Goal: Information Seeking & Learning: Learn about a topic

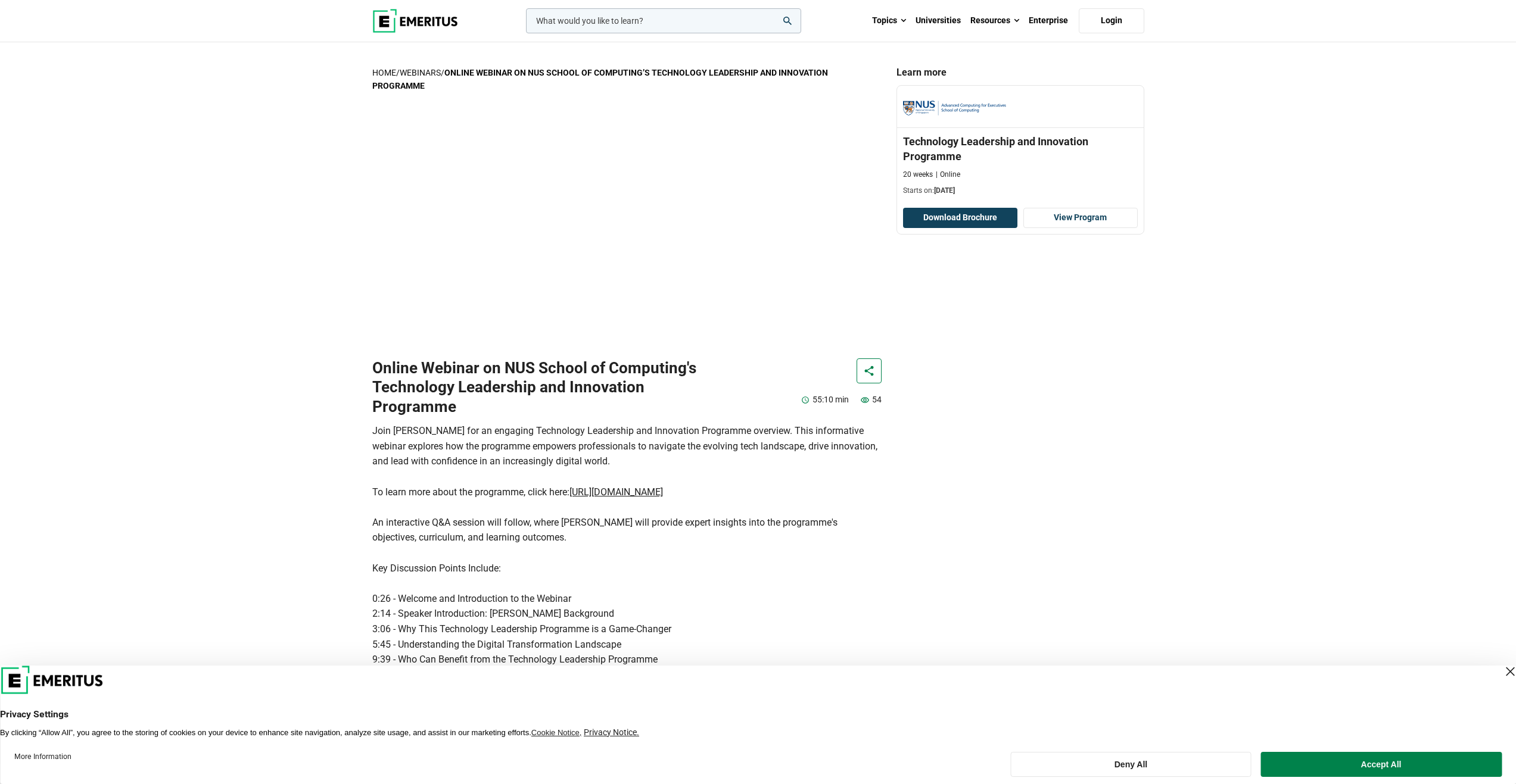
drag, startPoint x: 987, startPoint y: 219, endPoint x: 950, endPoint y: 324, distance: 111.3
click at [950, 324] on div "Learn more NUS School of Computing Technology Leadership and Innovation Program…" at bounding box center [1020, 573] width 262 height 1013
click at [959, 224] on button "Download Brochure" at bounding box center [960, 218] width 115 height 21
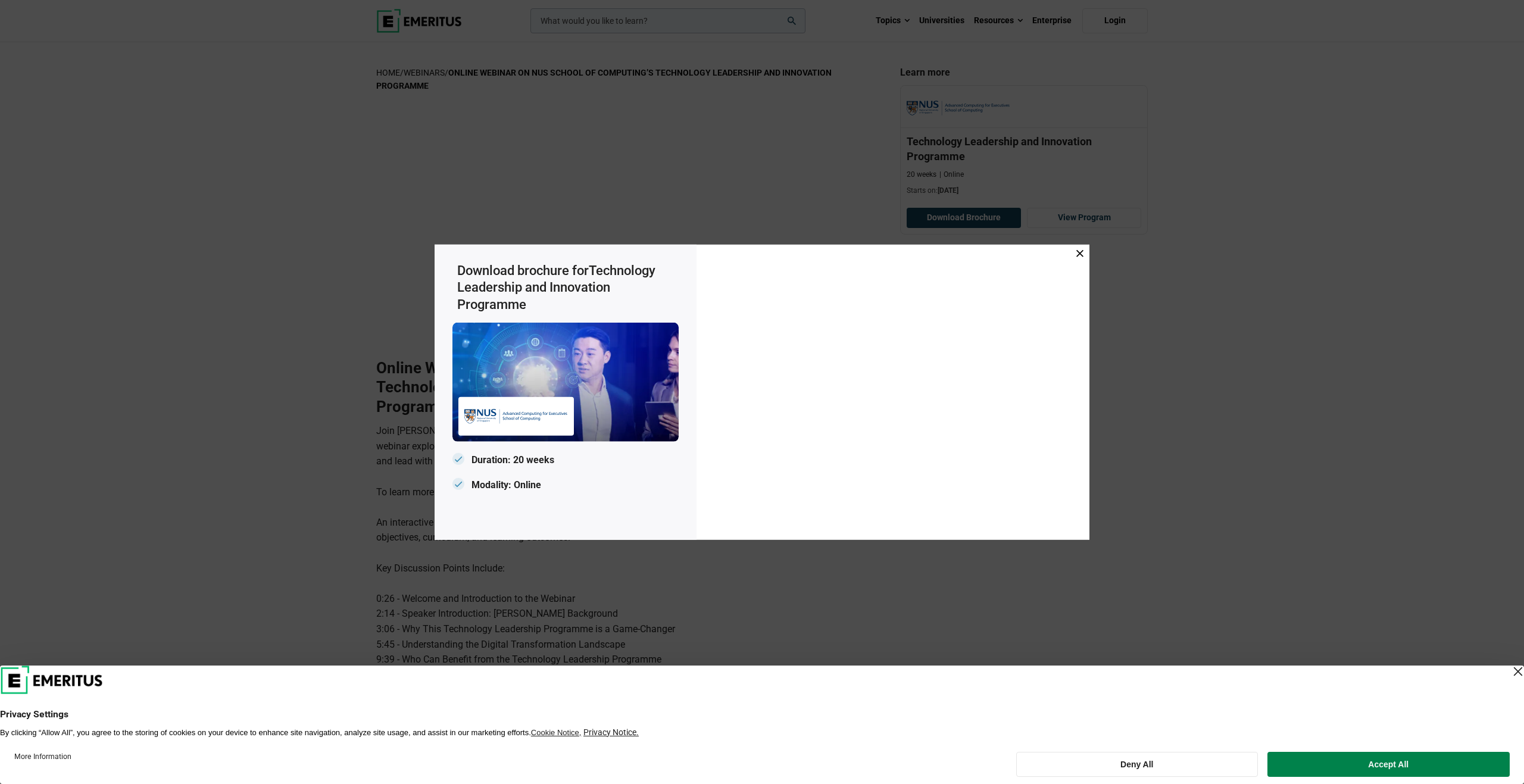
click at [524, 462] on p "Duration: 20 weeks" at bounding box center [565, 460] width 226 height 18
click at [518, 482] on p "Modality: Online" at bounding box center [565, 484] width 226 height 18
click at [1085, 257] on div at bounding box center [893, 391] width 393 height 295
click at [1079, 251] on icon at bounding box center [1080, 253] width 7 height 7
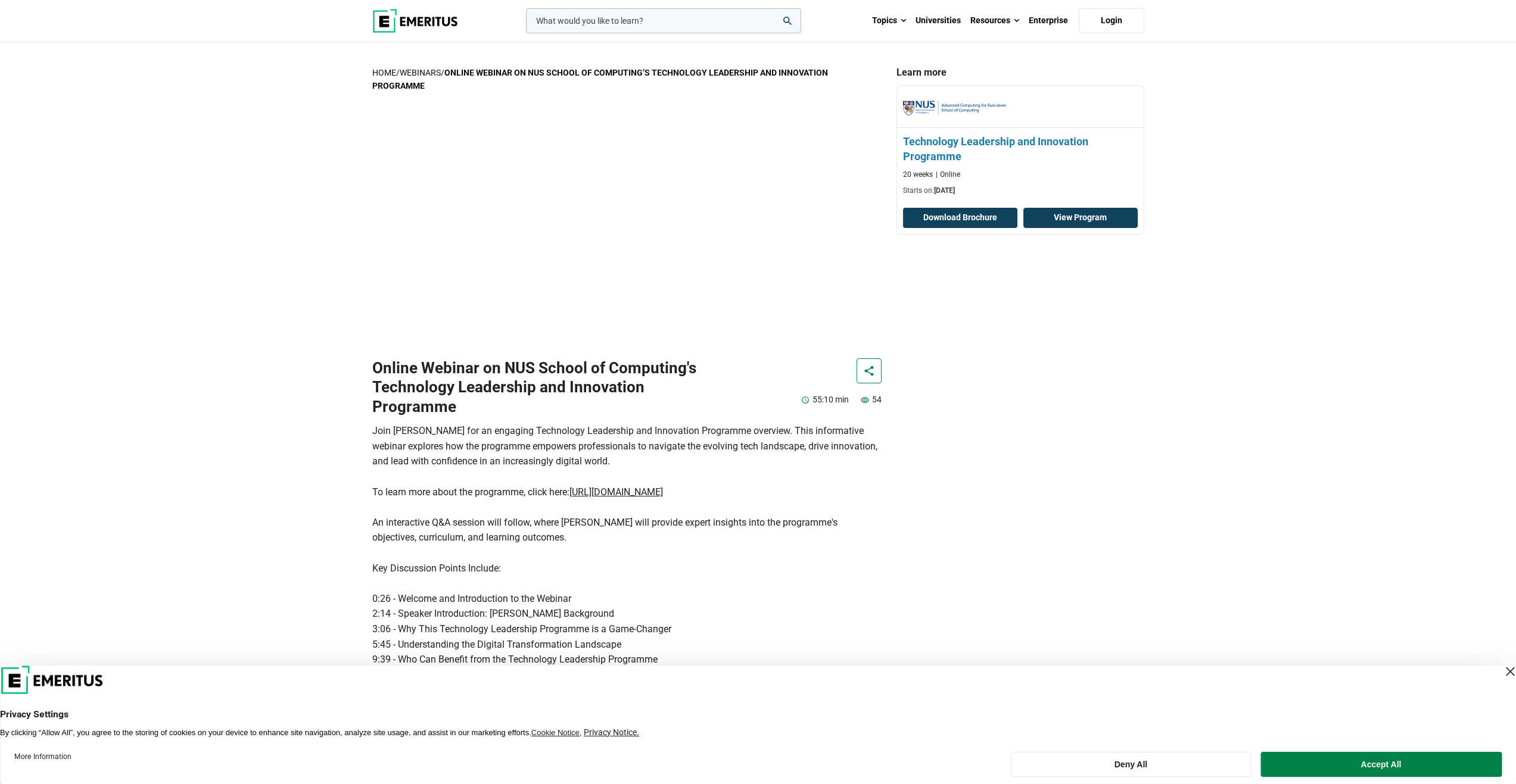
click at [1086, 211] on link "View Program" at bounding box center [1080, 218] width 115 height 21
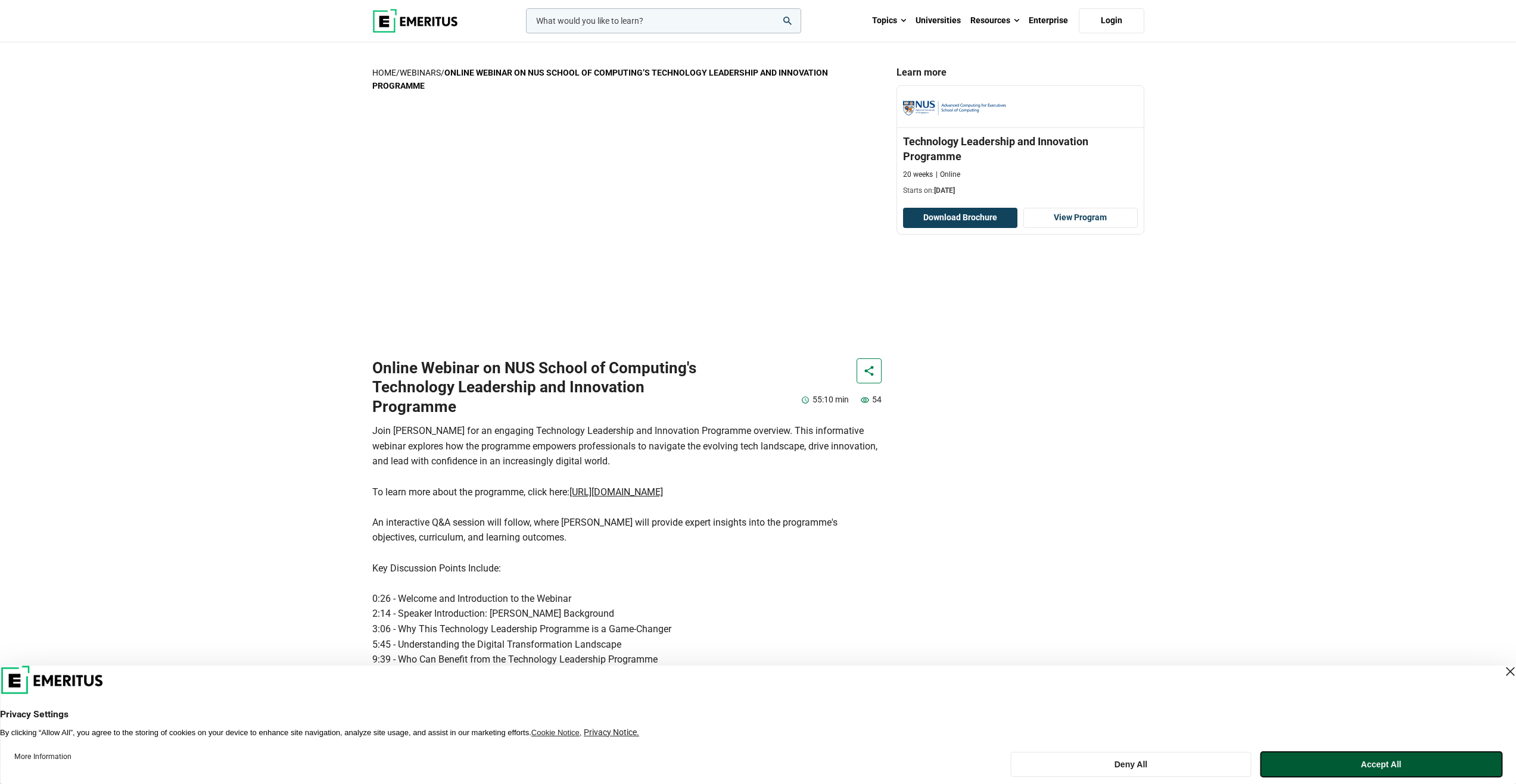
click at [1428, 772] on button "Accept All" at bounding box center [1381, 764] width 241 height 25
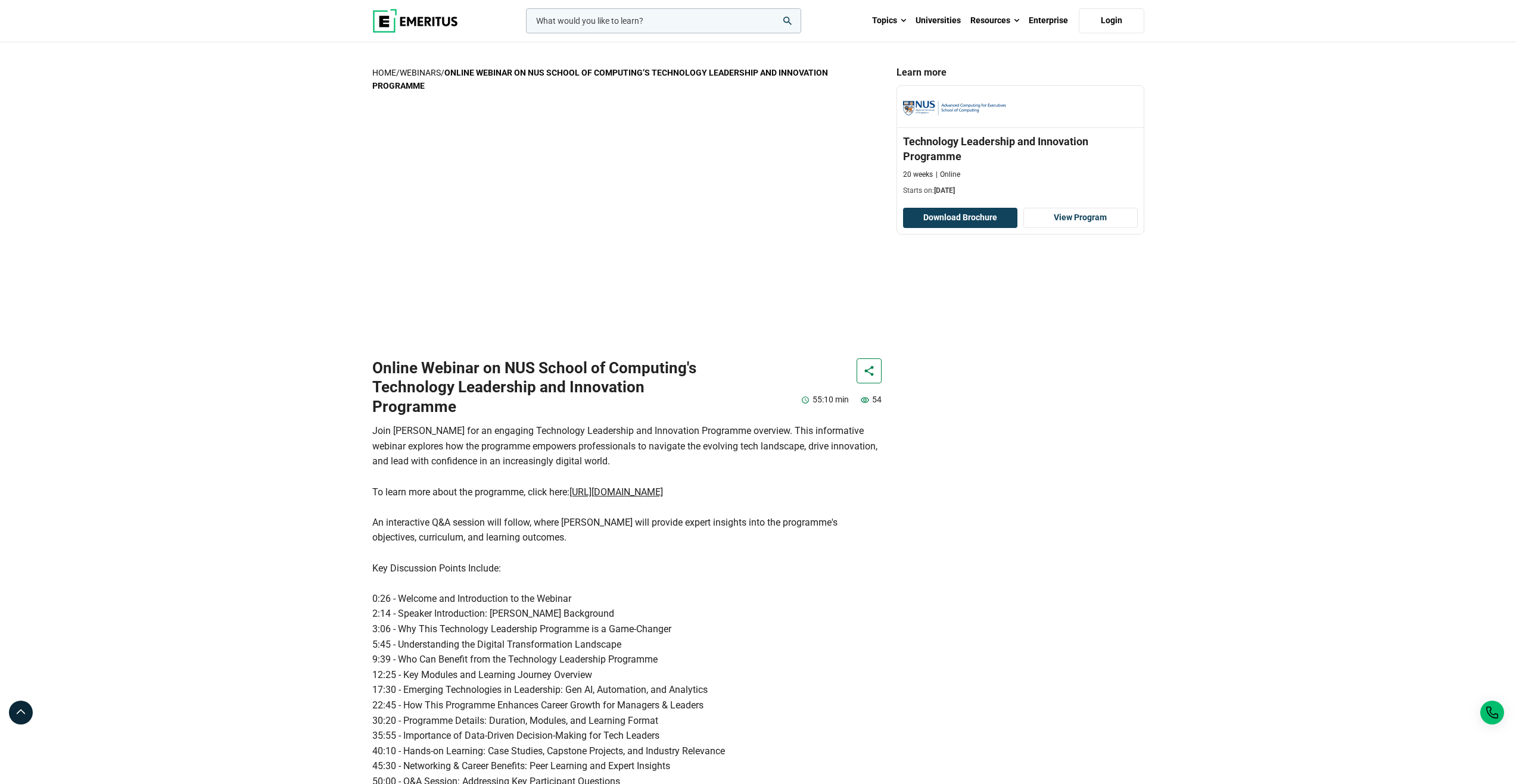
click at [488, 380] on h1 "Online Webinar on NUS School of Computing's Technology Leadership and Innovatio…" at bounding box center [540, 387] width 336 height 58
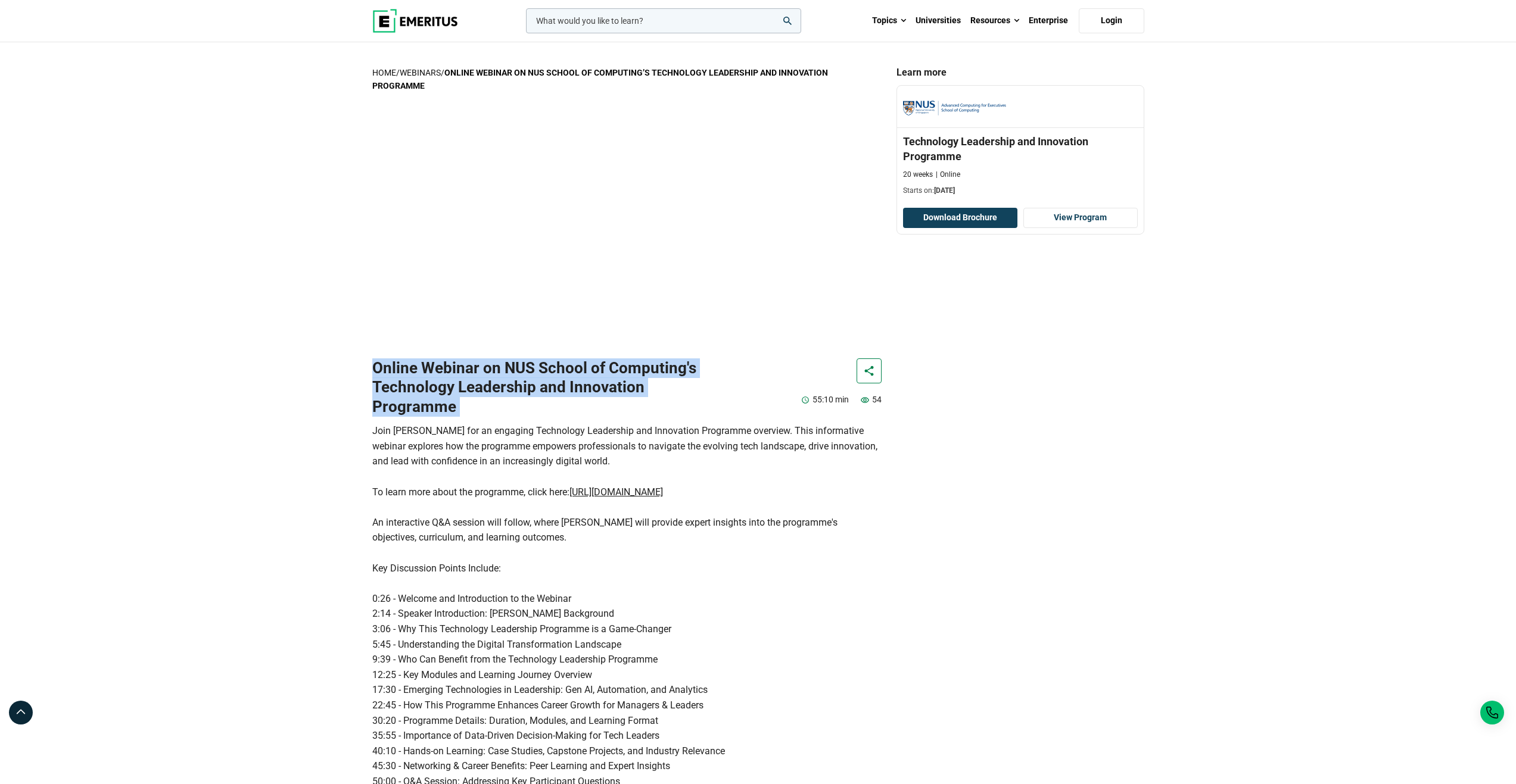
click at [488, 380] on h1 "Online Webinar on NUS School of Computing's Technology Leadership and Innovatio…" at bounding box center [540, 387] width 336 height 58
copy div "Online Webinar on NUS School of Computing's Technology Leadership and Innovatio…"
click at [505, 373] on h1 "Online Webinar on NUS School of Computing's Technology Leadership and Innovatio…" at bounding box center [540, 387] width 336 height 58
drag, startPoint x: 503, startPoint y: 368, endPoint x: 588, endPoint y: 408, distance: 93.9
click at [588, 408] on h1 "Online Webinar on NUS School of Computing's Technology Leadership and Innovatio…" at bounding box center [540, 387] width 336 height 58
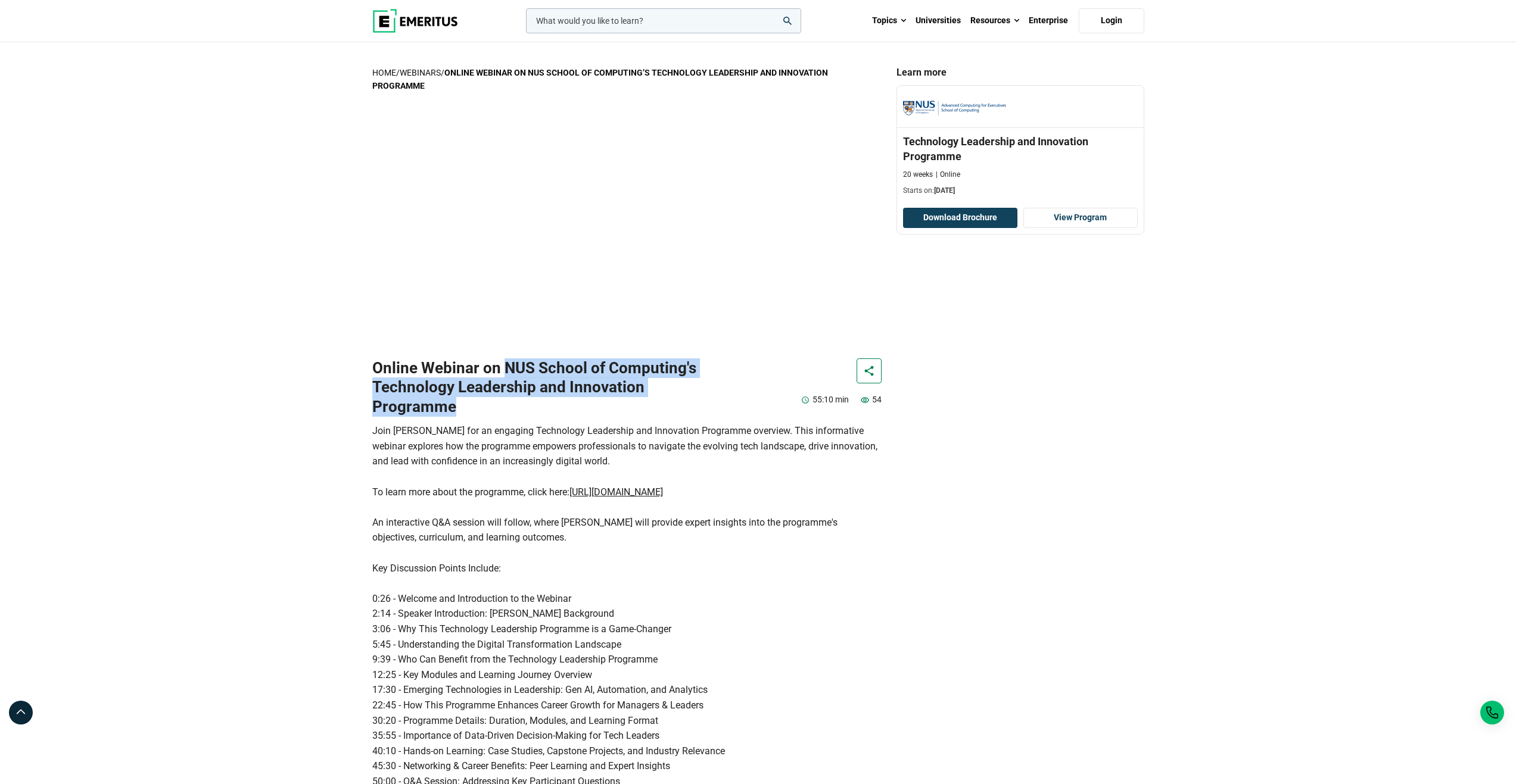
drag, startPoint x: 588, startPoint y: 408, endPoint x: 550, endPoint y: 380, distance: 47.2
copy h1 "NUS School of Computing's Technology Leadership and Innovation Programme"
click at [1048, 406] on div "Learn more NUS School of Computing Technology Leadership and Innovation Program…" at bounding box center [1020, 573] width 262 height 1013
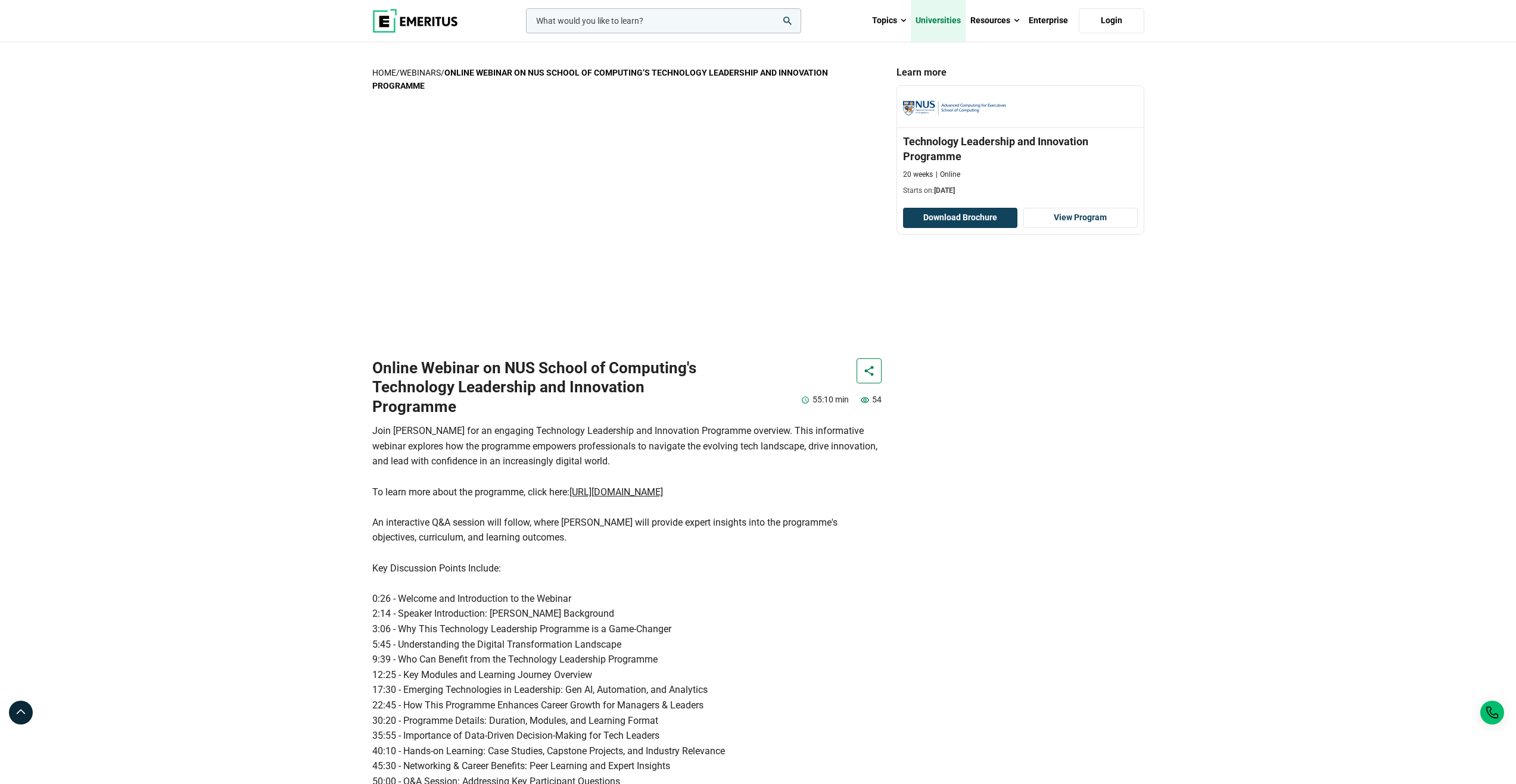
click at [959, 23] on link "Universities" at bounding box center [938, 21] width 55 height 42
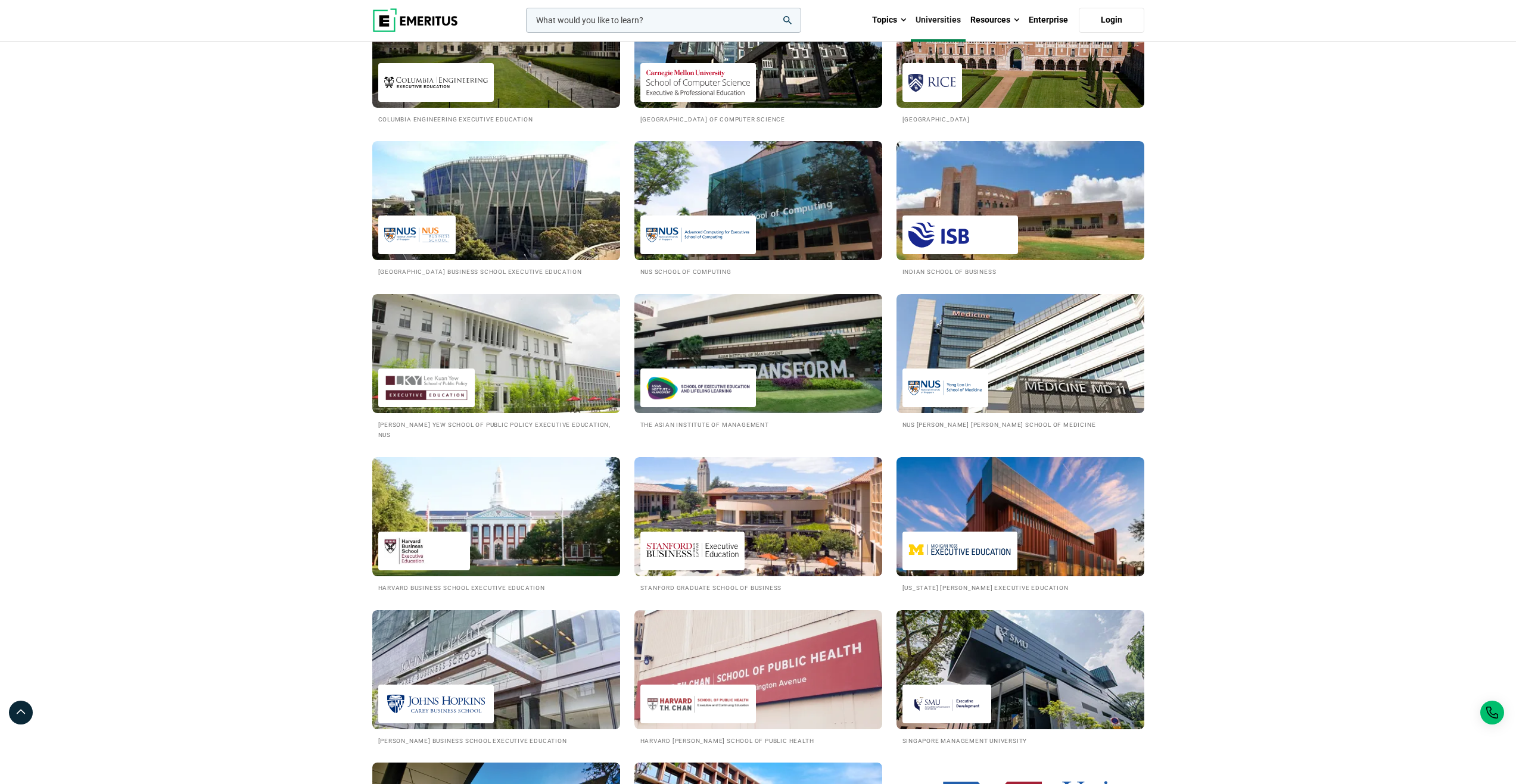
scroll to position [1012, 0]
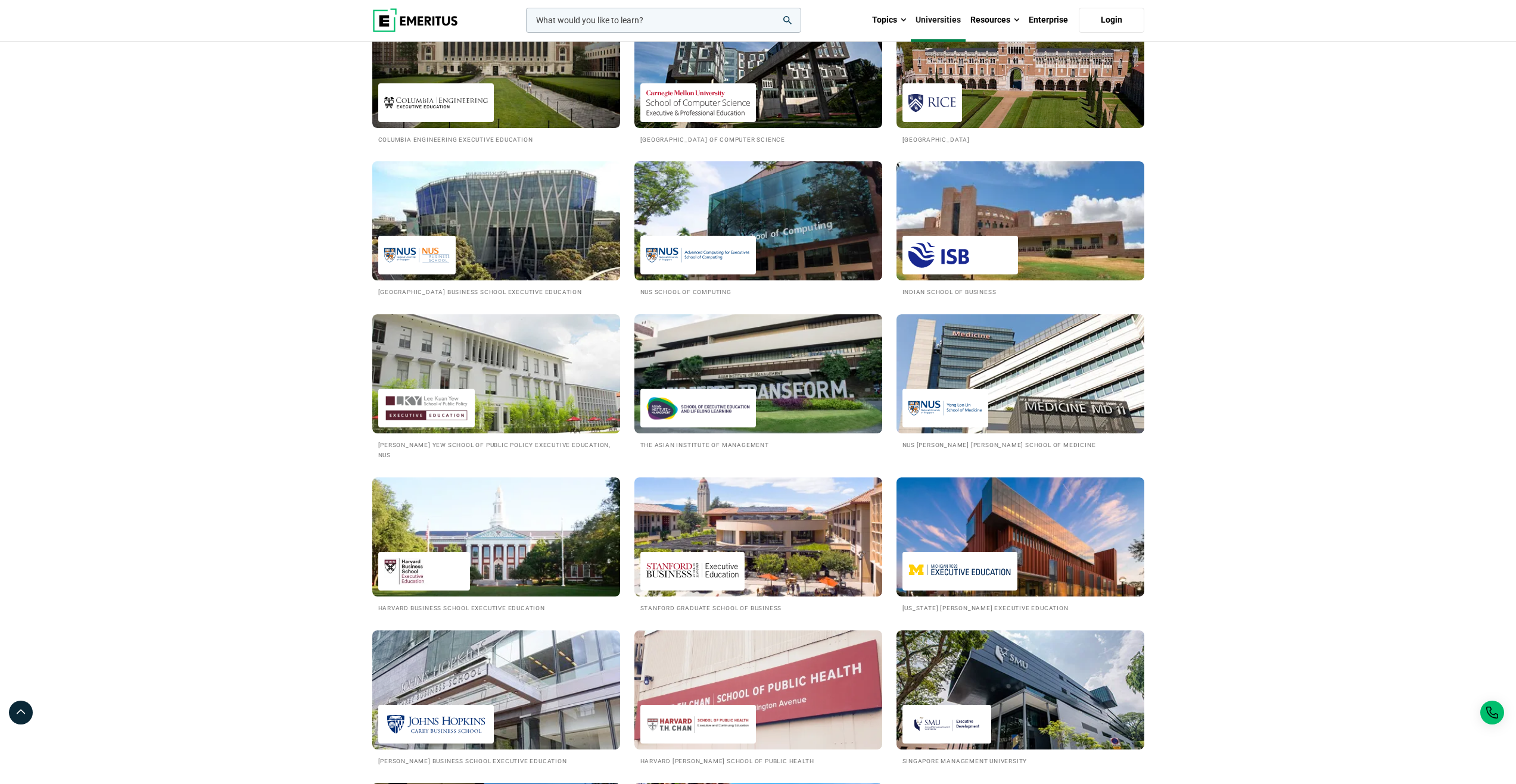
click at [519, 244] on img at bounding box center [496, 221] width 272 height 131
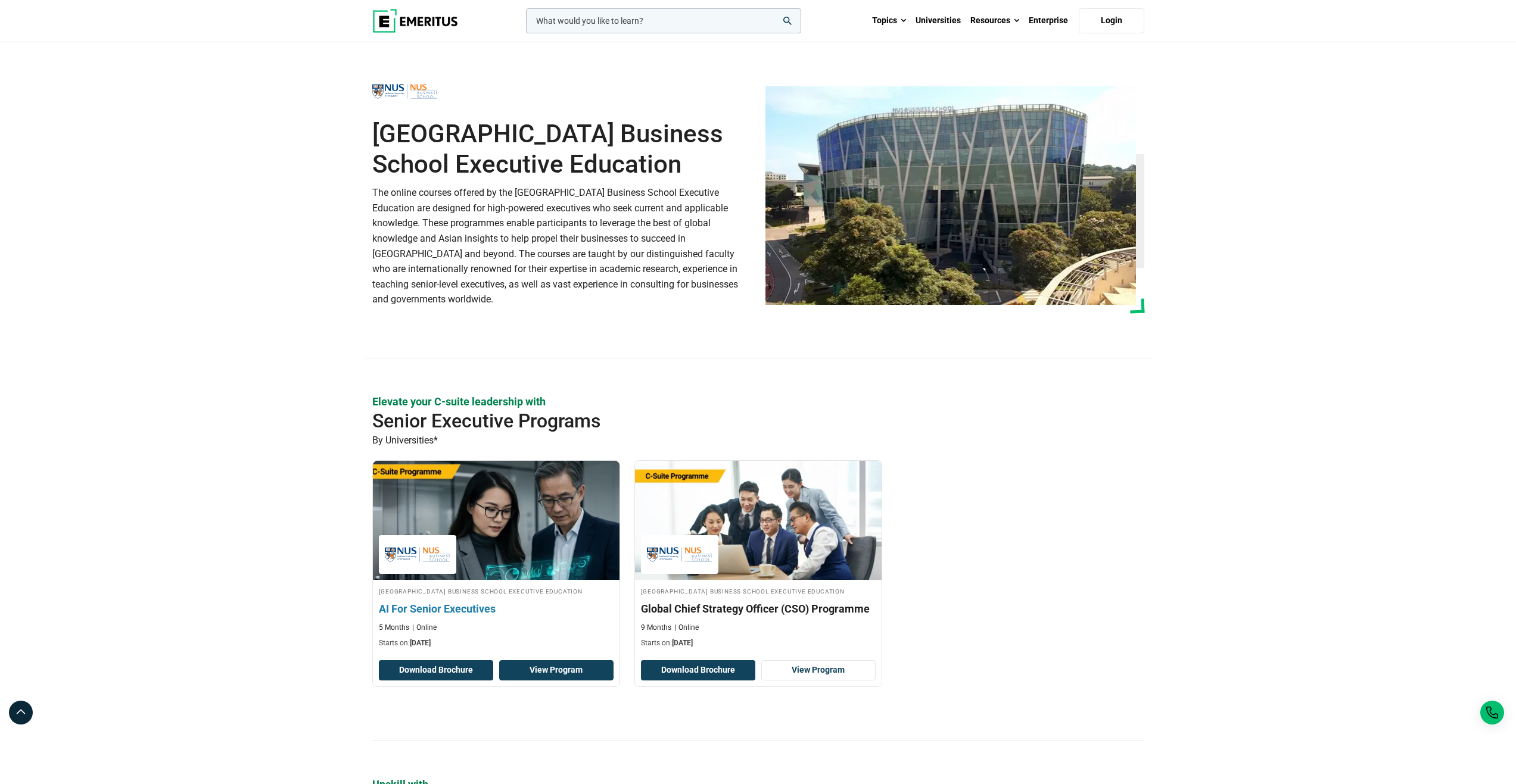
click at [538, 680] on link "View Program" at bounding box center [557, 670] width 115 height 21
